Goal: Information Seeking & Learning: Learn about a topic

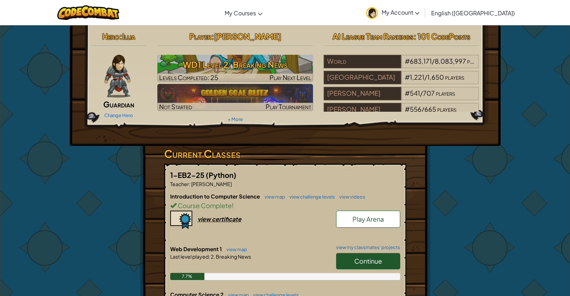
click at [379, 264] on span "Continue" at bounding box center [368, 261] width 28 height 8
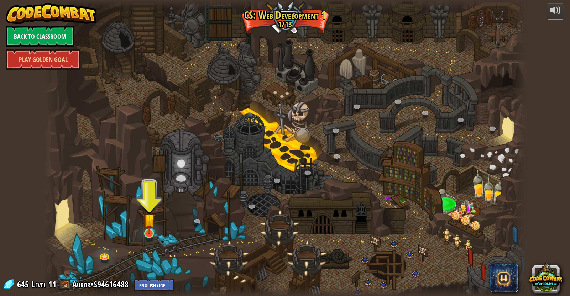
click at [149, 231] on img at bounding box center [149, 219] width 13 height 29
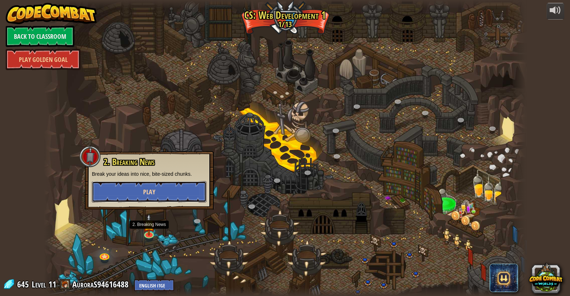
click at [162, 190] on button "Play" at bounding box center [149, 191] width 115 height 21
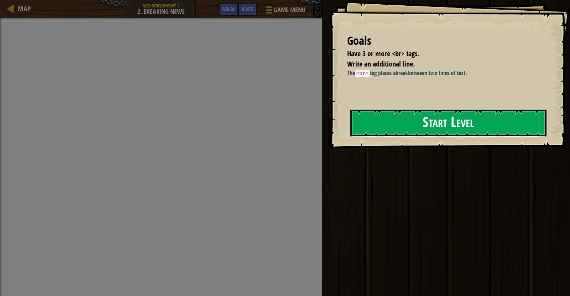
click at [450, 135] on button "Start Level" at bounding box center [448, 123] width 196 height 28
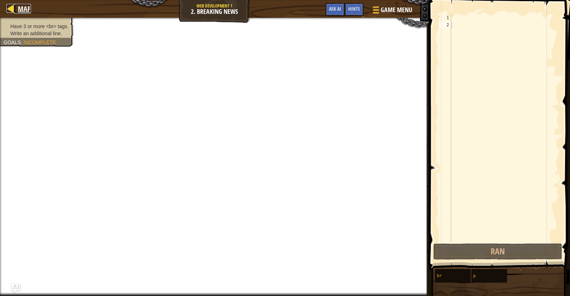
click at [11, 7] on div at bounding box center [10, 8] width 9 height 9
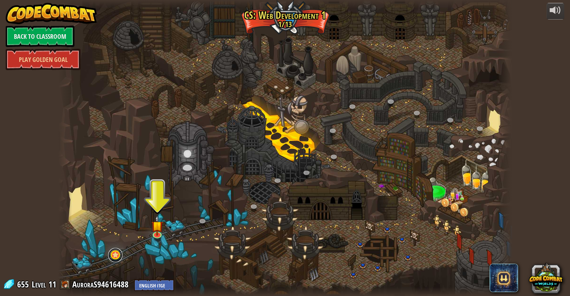
click at [115, 256] on link at bounding box center [115, 255] width 14 height 14
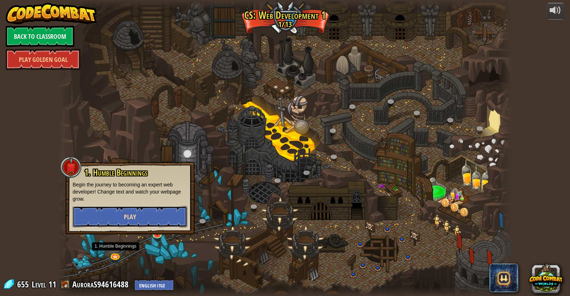
click at [131, 213] on span "Play" at bounding box center [130, 216] width 12 height 9
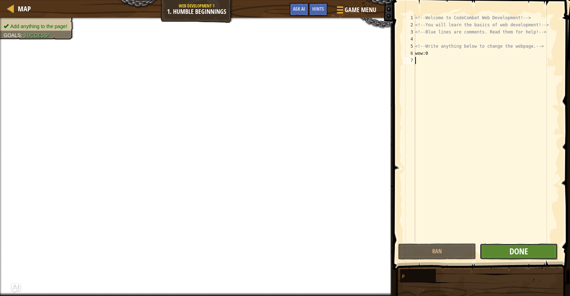
click at [521, 252] on span "Done" at bounding box center [518, 250] width 18 height 11
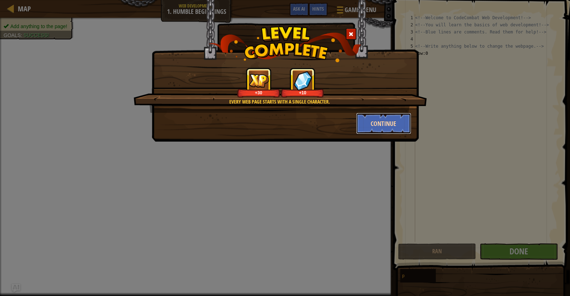
click at [388, 125] on button "Continue" at bounding box center [383, 123] width 55 height 21
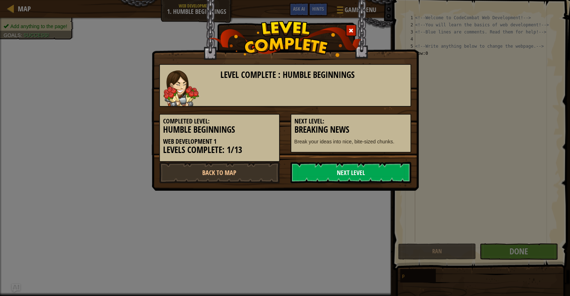
click at [385, 172] on link "Next Level" at bounding box center [350, 172] width 121 height 21
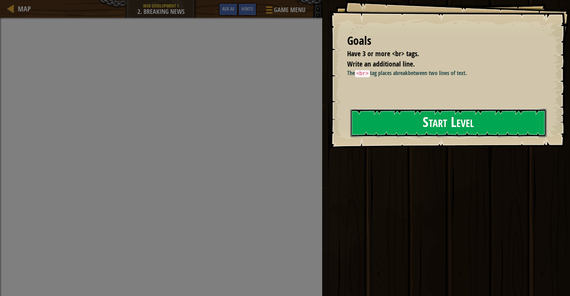
click at [461, 123] on button "Start Level" at bounding box center [448, 123] width 196 height 28
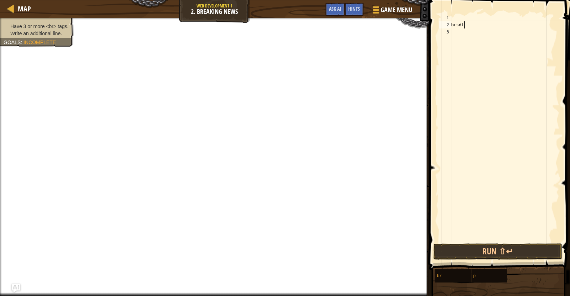
scroll to position [3, 0]
type textarea "b"
type textarea "<"
click at [471, 15] on div at bounding box center [504, 135] width 110 height 242
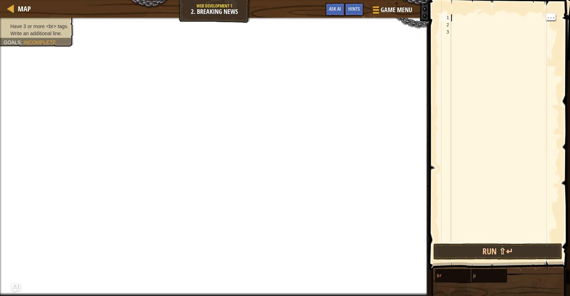
type textarea "V"
type textarea "<brs>"
click at [499, 27] on div "< brs >" at bounding box center [504, 135] width 110 height 242
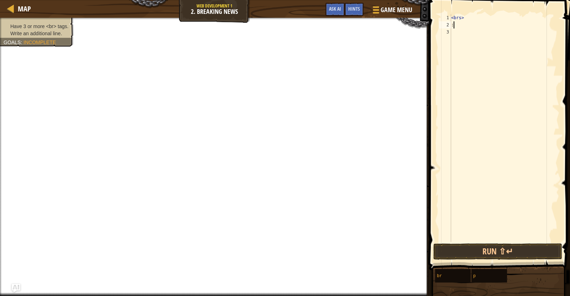
type textarea ":)"
click at [494, 38] on div "< brs > :)" at bounding box center [504, 135] width 110 height 242
click at [481, 16] on div "< brs > :) < br >" at bounding box center [504, 135] width 110 height 242
type textarea "<br>"
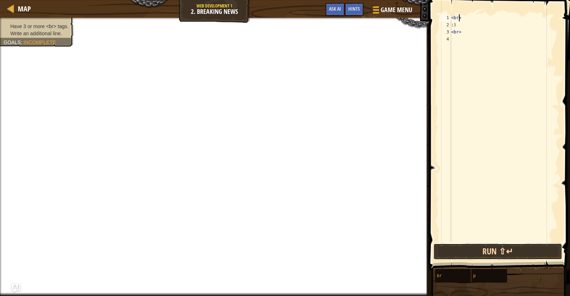
click at [525, 248] on button "Run ⇧↵" at bounding box center [497, 251] width 128 height 16
click at [537, 248] on button "Run ⇧↵" at bounding box center [497, 251] width 128 height 16
click at [499, 54] on div "< br > :) < br >" at bounding box center [504, 135] width 110 height 242
click at [494, 249] on button "Run ⇧↵" at bounding box center [497, 251] width 128 height 16
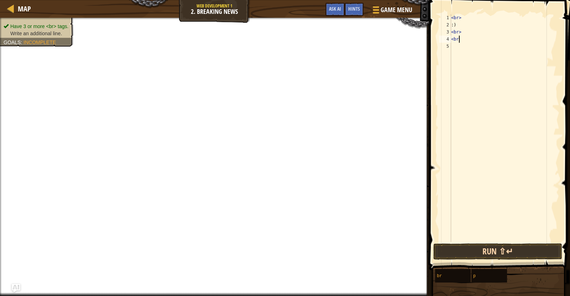
scroll to position [3, 0]
type textarea "<br>"
click at [521, 248] on button "Run ⇧↵" at bounding box center [497, 251] width 128 height 16
click at [516, 52] on div "< br > :) < br > < br >" at bounding box center [504, 135] width 110 height 242
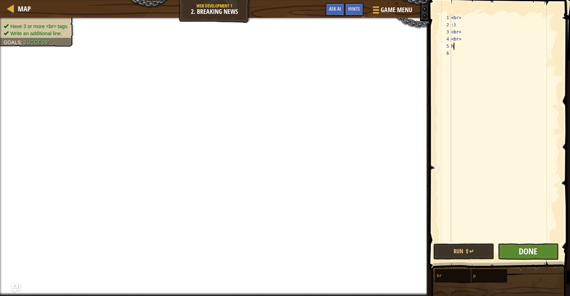
type textarea "h"
click at [533, 253] on span "Done" at bounding box center [527, 250] width 18 height 11
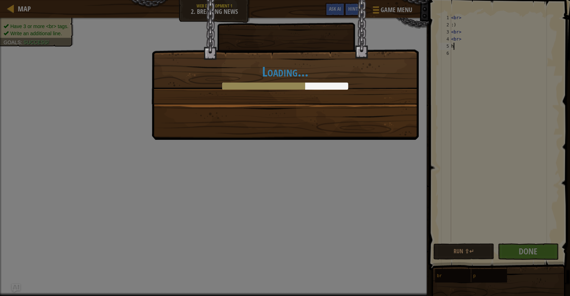
click at [389, 95] on div "Loading..." at bounding box center [285, 52] width 266 height 104
click at [385, 96] on div "Loading..." at bounding box center [285, 52] width 266 height 104
click at [382, 97] on div "Loading..." at bounding box center [285, 52] width 266 height 104
click at [305, 89] on div at bounding box center [285, 86] width 126 height 7
click at [306, 89] on div at bounding box center [285, 86] width 126 height 7
